Goal: Information Seeking & Learning: Understand process/instructions

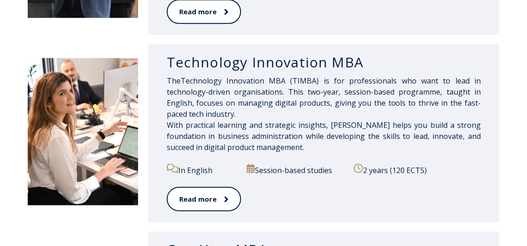
scroll to position [632, 0]
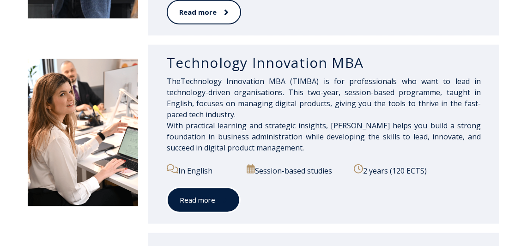
click at [219, 205] on link "Read more" at bounding box center [203, 199] width 73 height 25
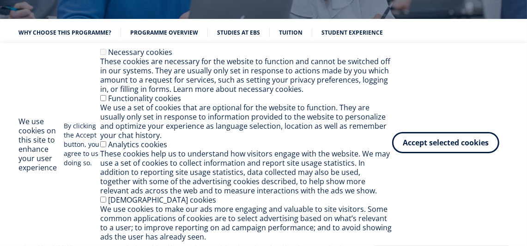
click at [417, 147] on button "Accept selected cookies" at bounding box center [445, 142] width 107 height 21
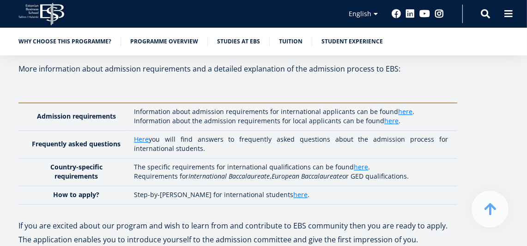
scroll to position [2261, 0]
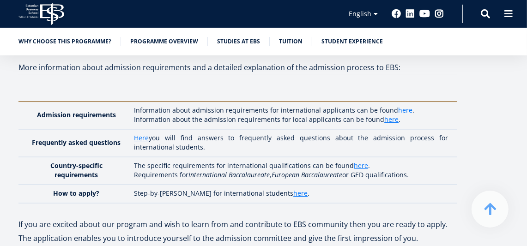
click at [398, 106] on link "here" at bounding box center [405, 110] width 14 height 9
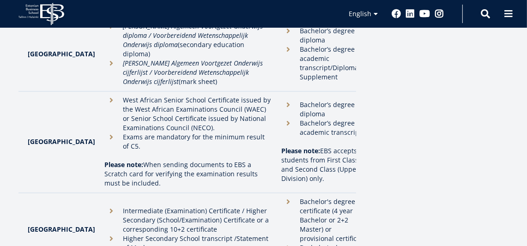
scroll to position [2530, 0]
click at [104, 234] on li "Higher Secondary School transcript /Statement of Marks" at bounding box center [188, 243] width 168 height 18
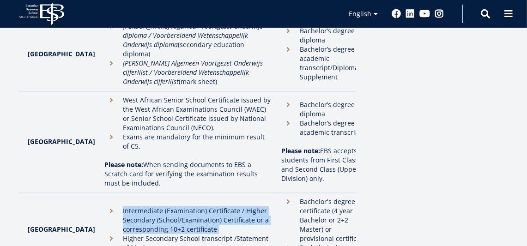
drag, startPoint x: 85, startPoint y: 150, endPoint x: 93, endPoint y: 125, distance: 26.1
click at [104, 206] on ul "Intermediate (Examination) Certificate / Higher Secondary (School/Examination) …" at bounding box center [188, 229] width 168 height 46
click at [104, 206] on li "Intermediate (Examination) Certificate / Higher Secondary (School/Examination) …" at bounding box center [188, 220] width 168 height 28
click at [143, 206] on li "Intermediate (Examination) Certificate / Higher Secondary (School/Examination) …" at bounding box center [188, 220] width 168 height 28
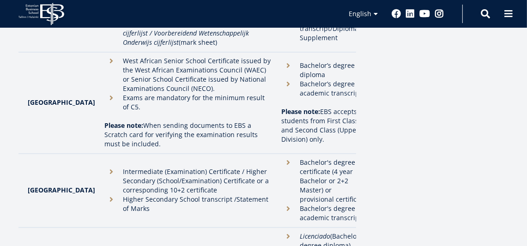
scroll to position [2557, 0]
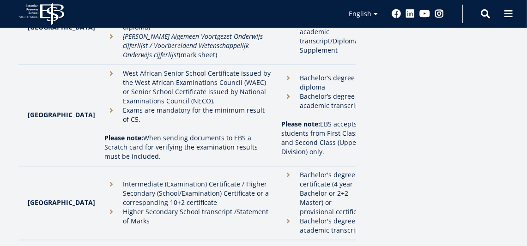
click at [281, 216] on li "Bachelor's degree academic transcript" at bounding box center [324, 225] width 86 height 18
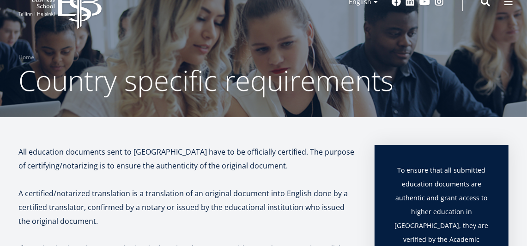
scroll to position [31, 0]
